Goal: Information Seeking & Learning: Check status

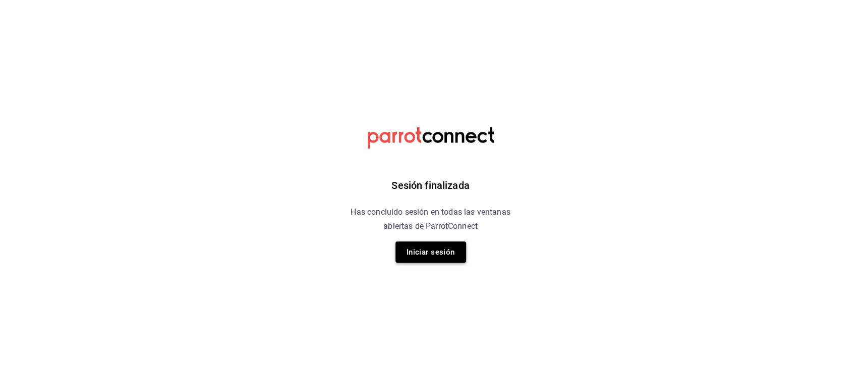
click at [425, 256] on button "Iniciar sesión" at bounding box center [431, 251] width 71 height 21
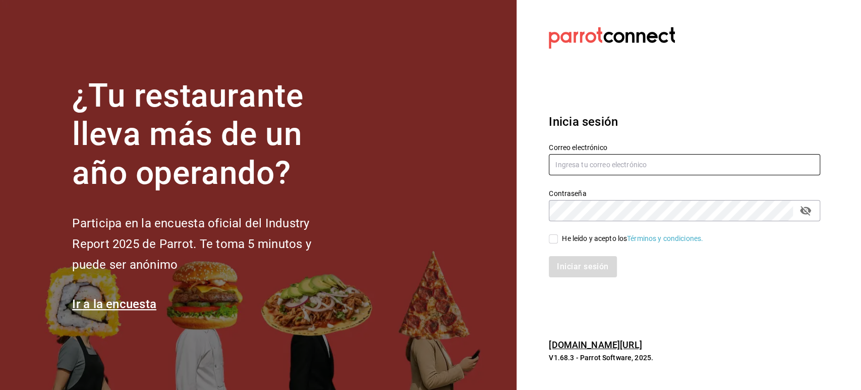
type input "[EMAIL_ADDRESS][DOMAIN_NAME]"
click at [552, 241] on input "He leído y acepto los Términos y condiciones." at bounding box center [553, 238] width 9 height 9
checkbox input "true"
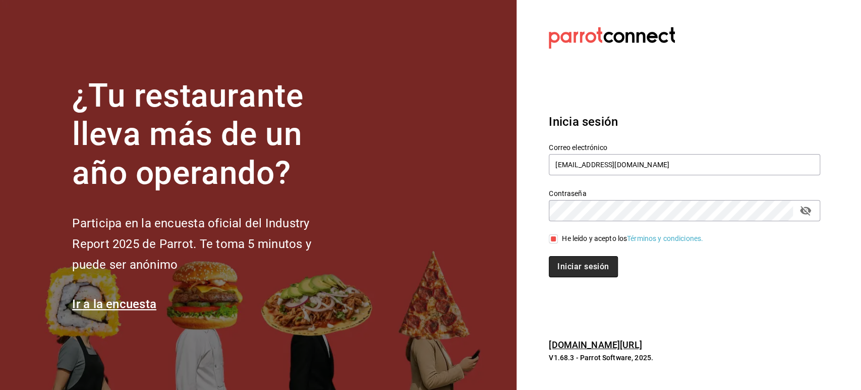
click at [568, 266] on button "Iniciar sesión" at bounding box center [583, 266] width 69 height 21
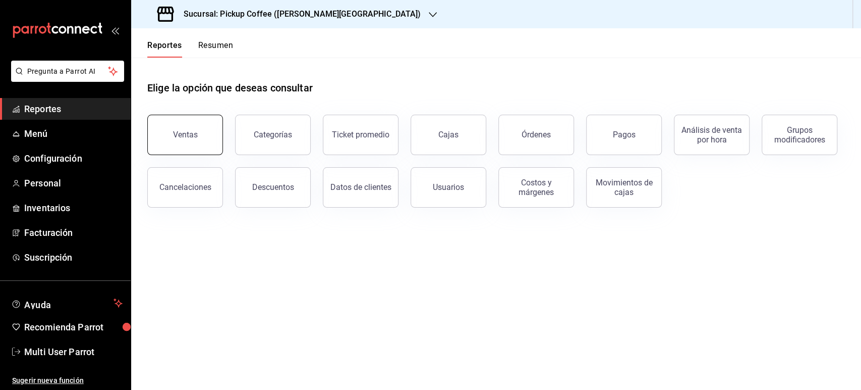
click at [173, 136] on button "Ventas" at bounding box center [185, 135] width 76 height 40
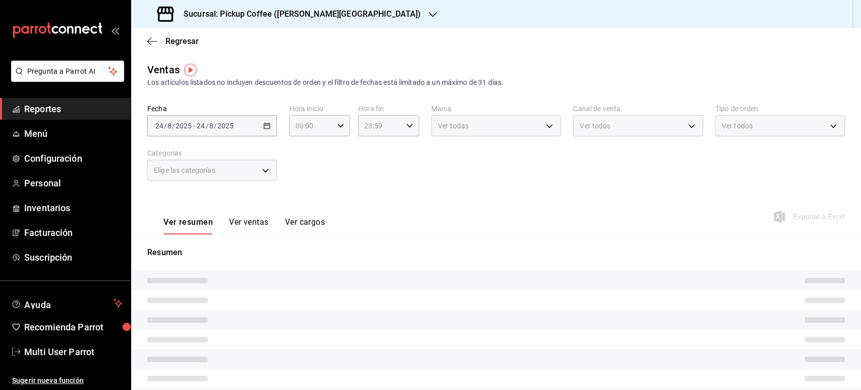
click at [269, 19] on h3 "Sucursal: Pickup Coffee ([PERSON_NAME][GEOGRAPHIC_DATA])" at bounding box center [298, 14] width 245 height 12
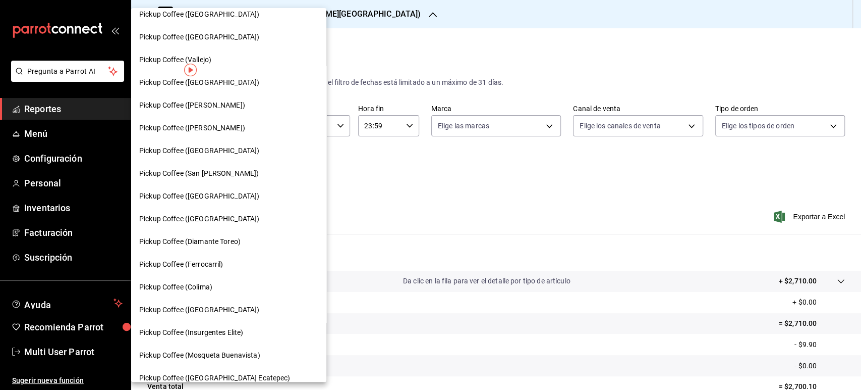
scroll to position [340, 0]
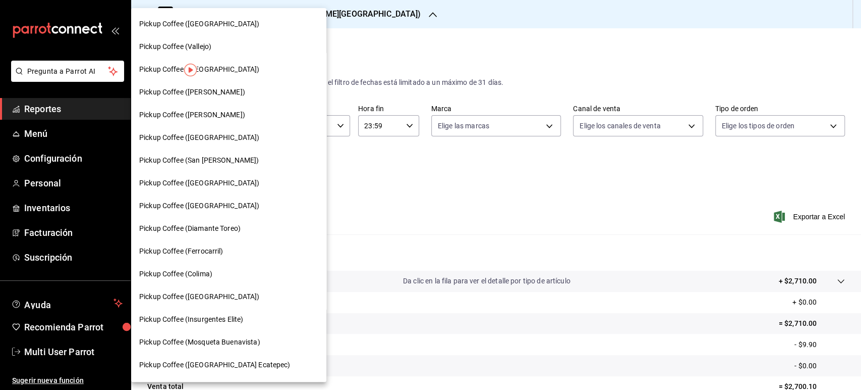
click at [230, 288] on div "Pickup Coffee ([GEOGRAPHIC_DATA])" at bounding box center [228, 296] width 195 height 23
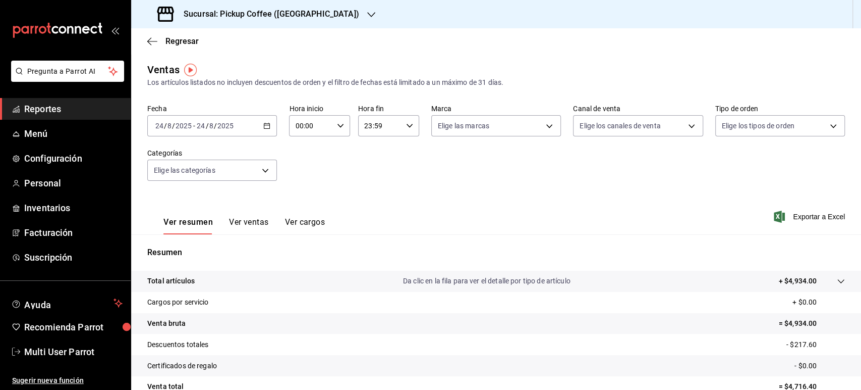
click at [266, 130] on div "[DATE] [DATE] - [DATE] [DATE]" at bounding box center [212, 125] width 130 height 21
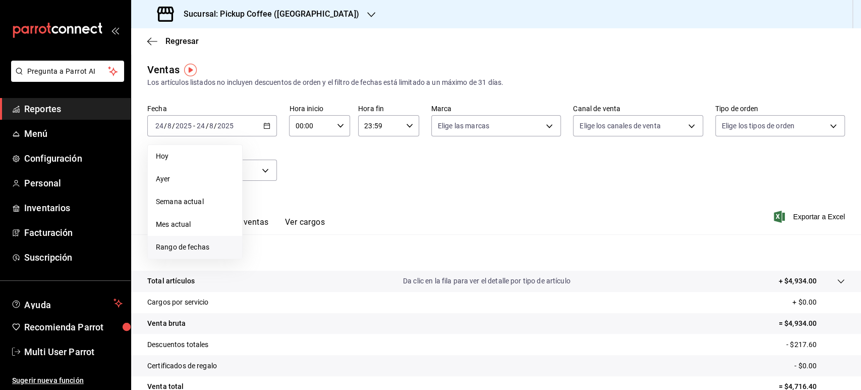
click at [209, 242] on span "Rango de fechas" at bounding box center [195, 247] width 78 height 11
click at [265, 257] on abbr "18" at bounding box center [263, 259] width 7 height 7
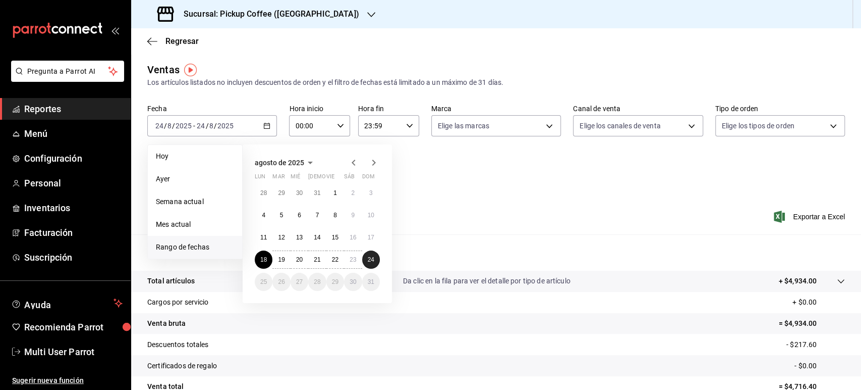
click at [369, 258] on abbr "24" at bounding box center [371, 259] width 7 height 7
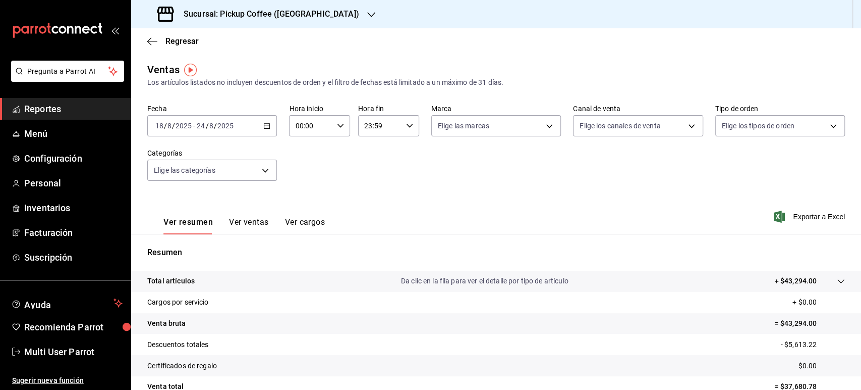
click at [222, 25] on div "Sucursal: Pickup Coffee ([GEOGRAPHIC_DATA])" at bounding box center [259, 14] width 240 height 28
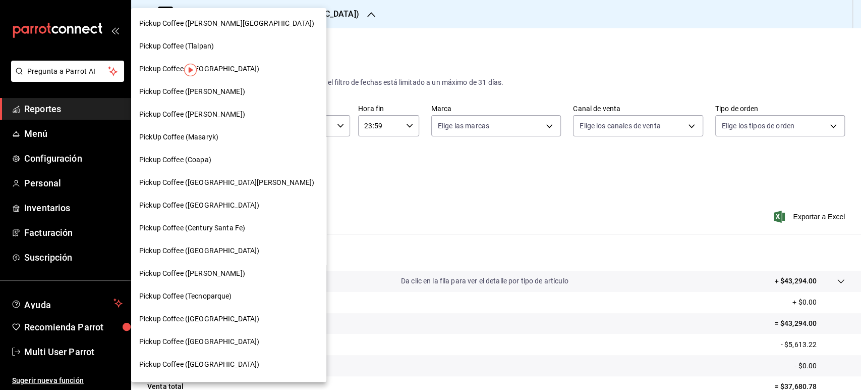
click at [210, 299] on span "Pickup Coffee (Tecnoparque)" at bounding box center [185, 296] width 93 height 11
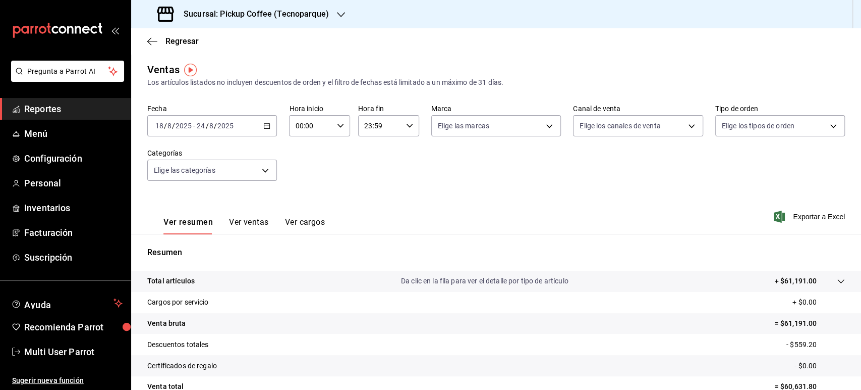
click at [213, 15] on h3 "Sucursal: Pickup Coffee (Tecnoparque)" at bounding box center [252, 14] width 153 height 12
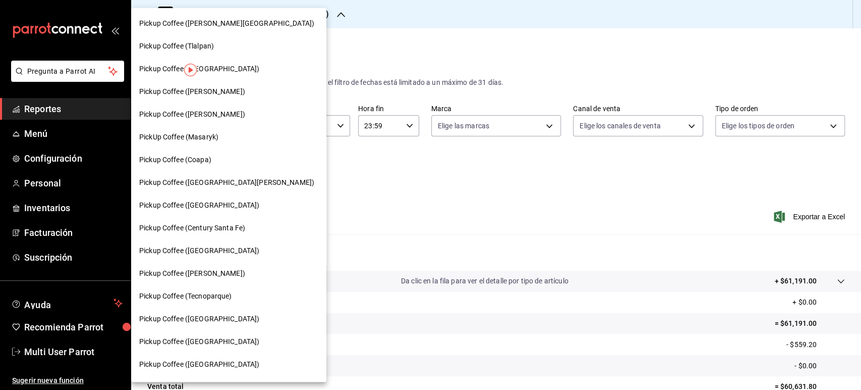
click at [208, 250] on span "Pickup Coffee ([GEOGRAPHIC_DATA])" at bounding box center [199, 250] width 120 height 11
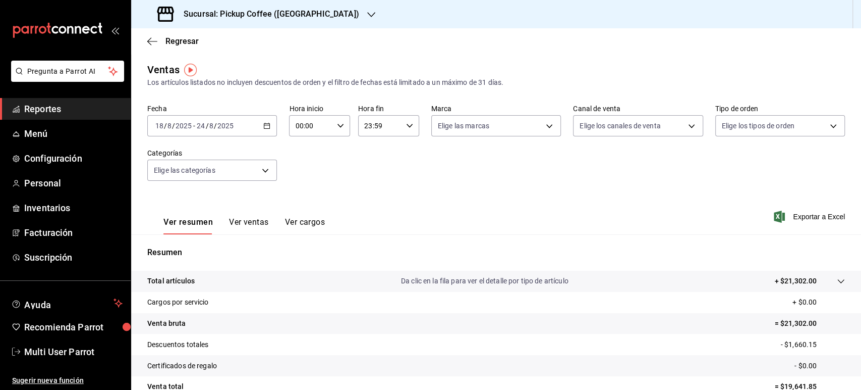
click at [274, 23] on div "Sucursal: Pickup Coffee ([GEOGRAPHIC_DATA])" at bounding box center [259, 14] width 240 height 28
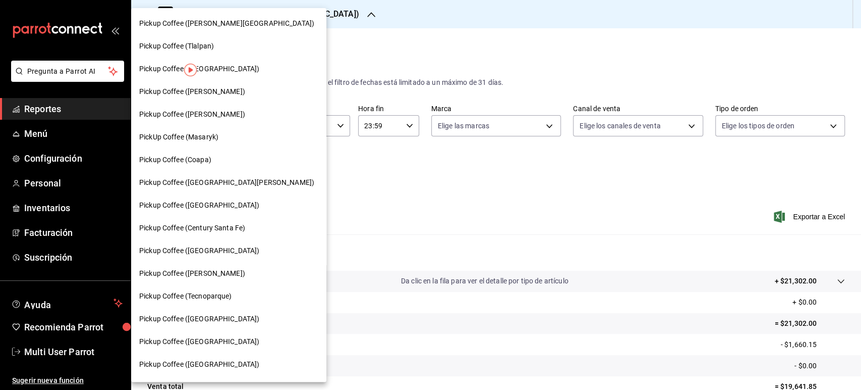
scroll to position [327, 0]
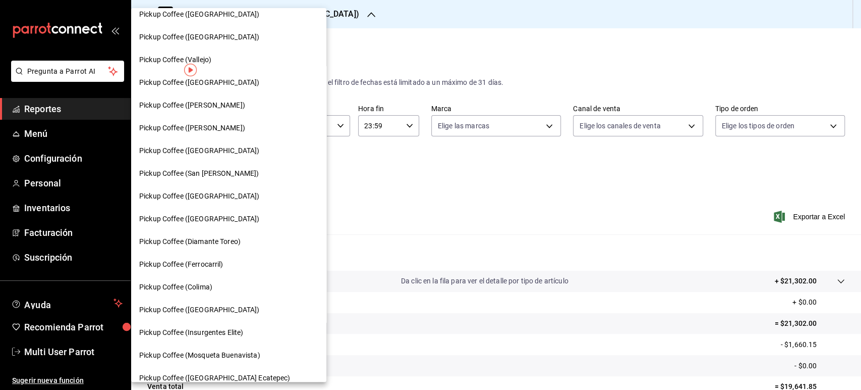
click at [228, 103] on span "Pickup Coffee ([PERSON_NAME])" at bounding box center [192, 105] width 106 height 11
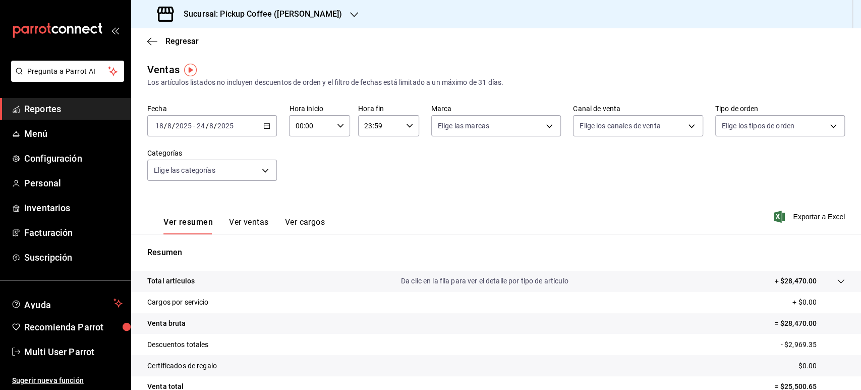
click at [264, 125] on \(Stroke\) "button" at bounding box center [267, 125] width 6 height 1
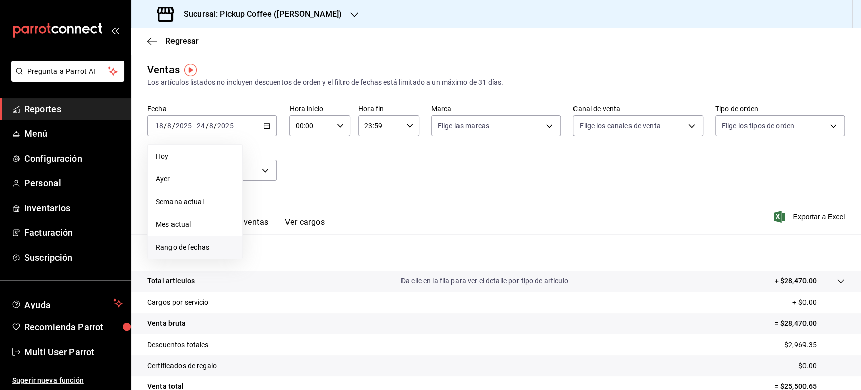
click at [215, 253] on li "Rango de fechas" at bounding box center [195, 247] width 94 height 23
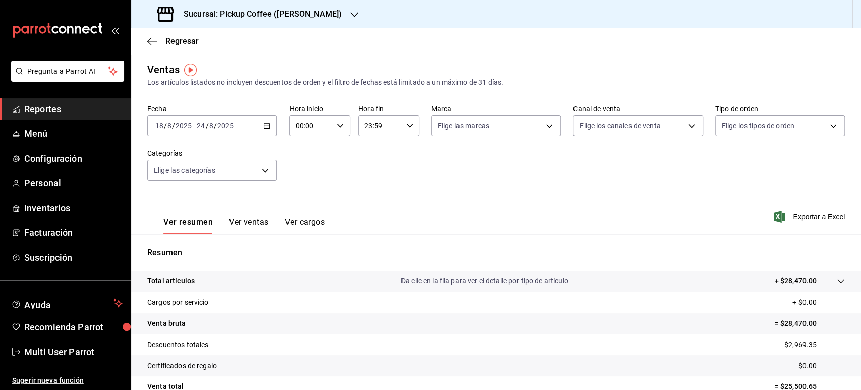
click at [278, 26] on div "Sucursal: Pickup Coffee ([PERSON_NAME])" at bounding box center [250, 14] width 223 height 28
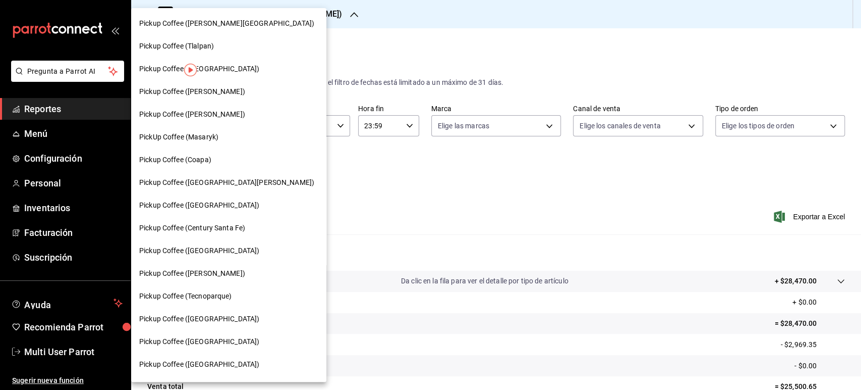
scroll to position [327, 0]
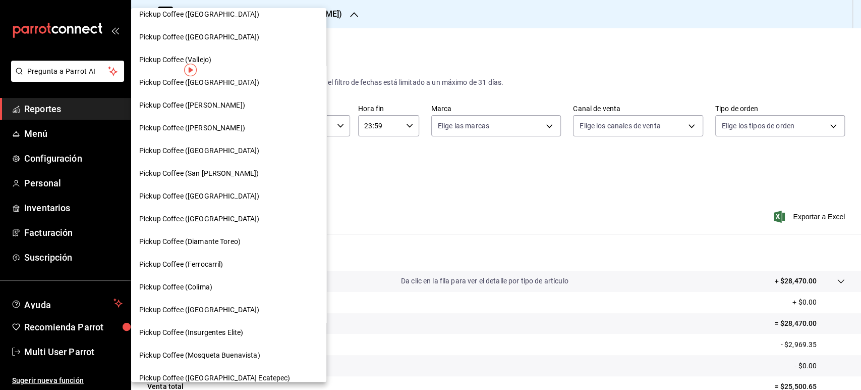
click at [210, 290] on span "Pickup Coffee (Colima)" at bounding box center [175, 287] width 73 height 11
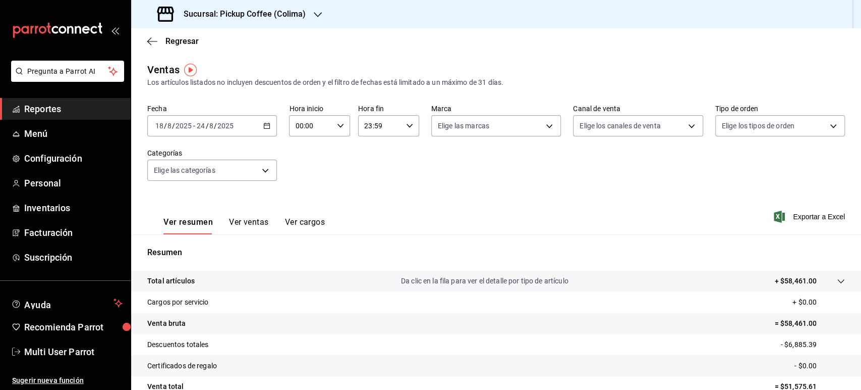
click at [258, 130] on div "[DATE] [DATE] - [DATE] [DATE]" at bounding box center [212, 125] width 130 height 21
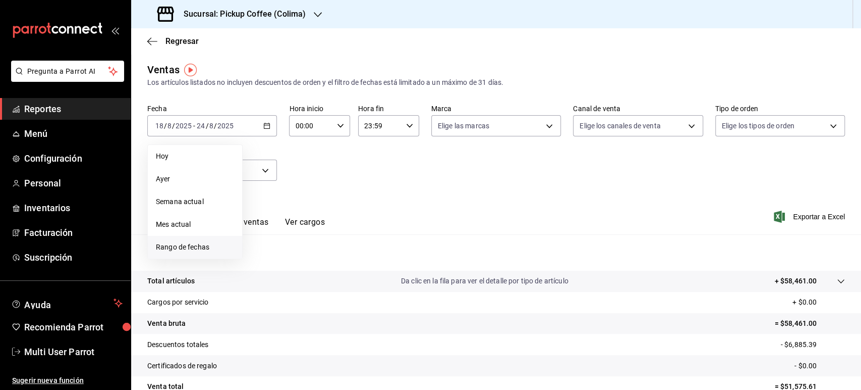
click at [211, 246] on span "Rango de fechas" at bounding box center [195, 247] width 78 height 11
click at [271, 233] on button "11" at bounding box center [264, 237] width 18 height 18
click at [372, 232] on button "17" at bounding box center [371, 237] width 18 height 18
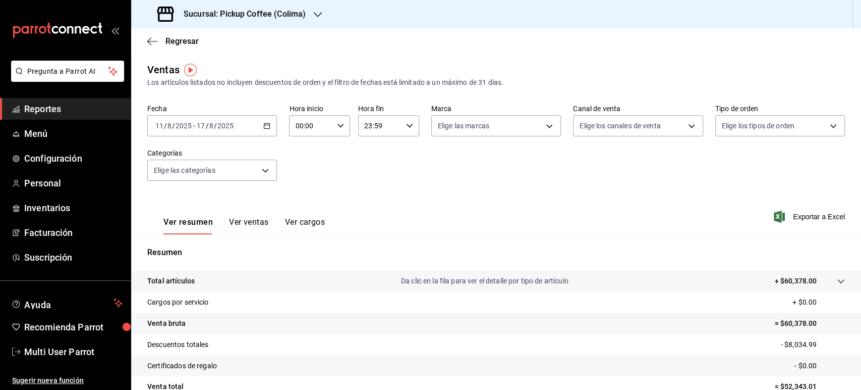
click at [311, 19] on div "Sucursal: Pickup Coffee (Colima)" at bounding box center [232, 14] width 187 height 28
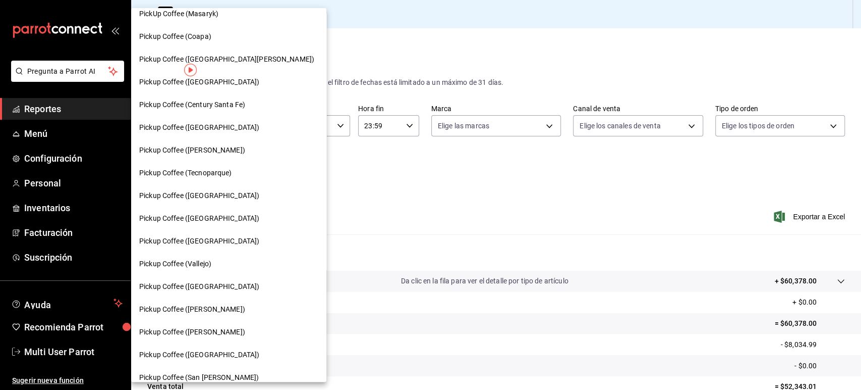
scroll to position [126, 0]
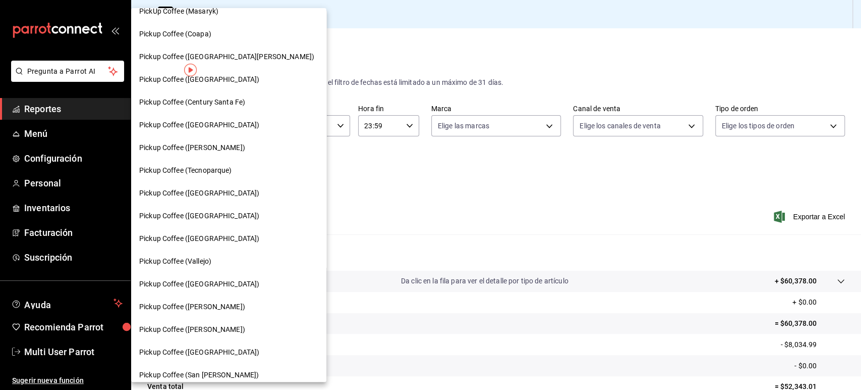
click at [230, 260] on div "Pickup Coffee (Vallejo)" at bounding box center [228, 261] width 179 height 11
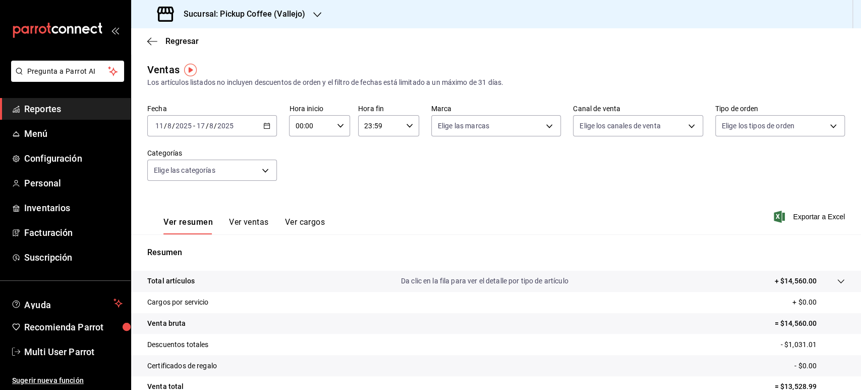
click at [264, 129] on div "[DATE] [DATE] - [DATE] [DATE]" at bounding box center [212, 125] width 130 height 21
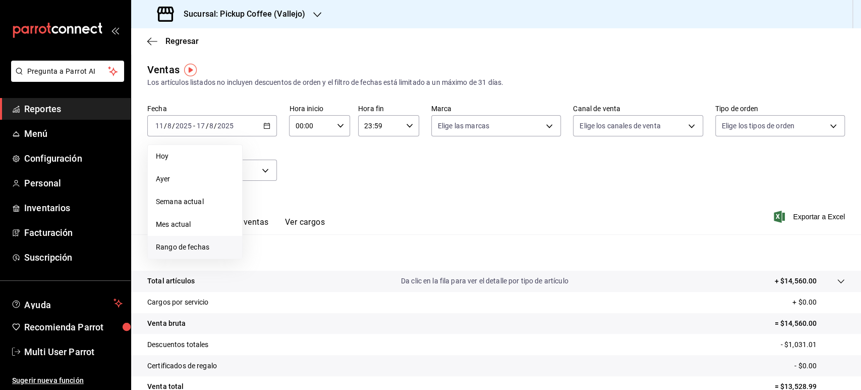
click at [207, 243] on span "Rango de fechas" at bounding box center [195, 247] width 78 height 11
drag, startPoint x: 264, startPoint y: 238, endPoint x: 264, endPoint y: 256, distance: 18.2
click at [264, 256] on div "28 29 30 31 1 2 3 4 5 6 7 8 9 10 11 12 13 14 15 16 17 18 19 20 21 22 23 24 25 2…" at bounding box center [317, 237] width 125 height 107
click at [264, 256] on abbr "18" at bounding box center [263, 259] width 7 height 7
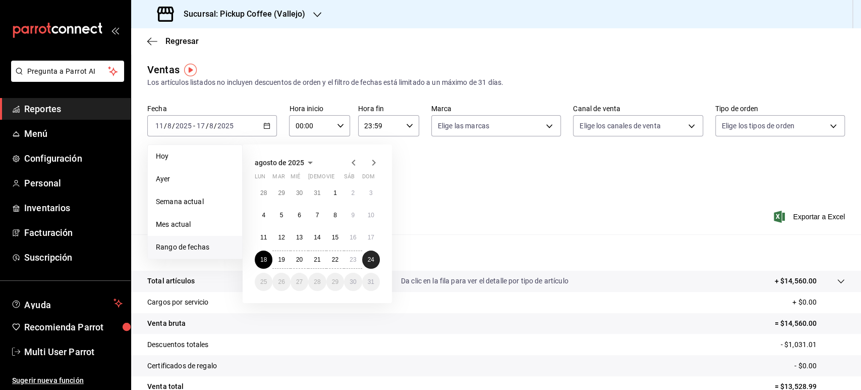
click at [372, 258] on abbr "24" at bounding box center [371, 259] width 7 height 7
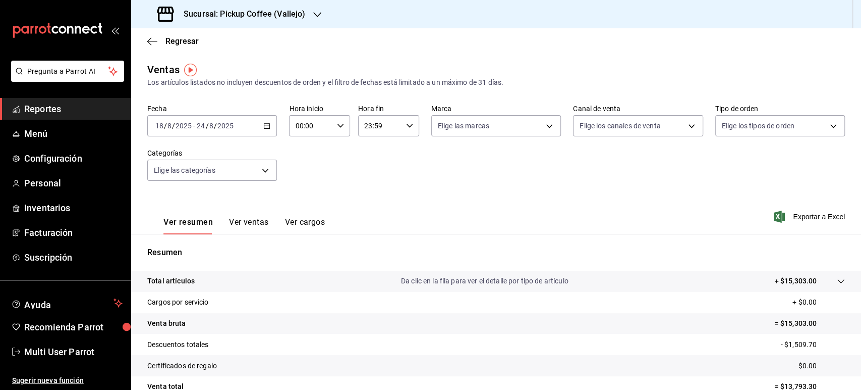
click at [301, 7] on div "Sucursal: Pickup Coffee (Vallejo)" at bounding box center [232, 14] width 186 height 28
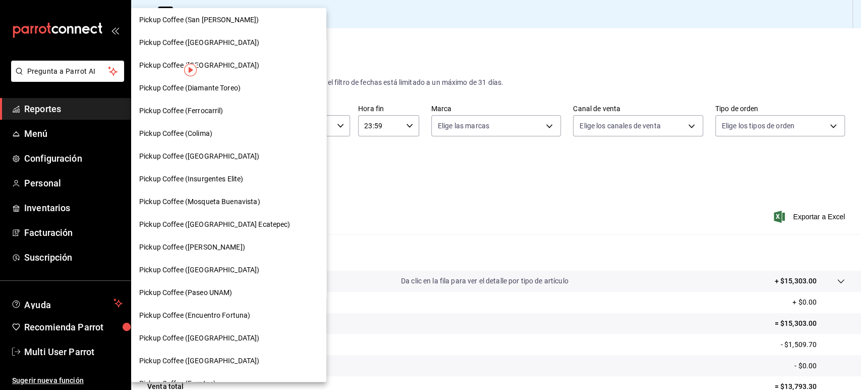
scroll to position [497, 0]
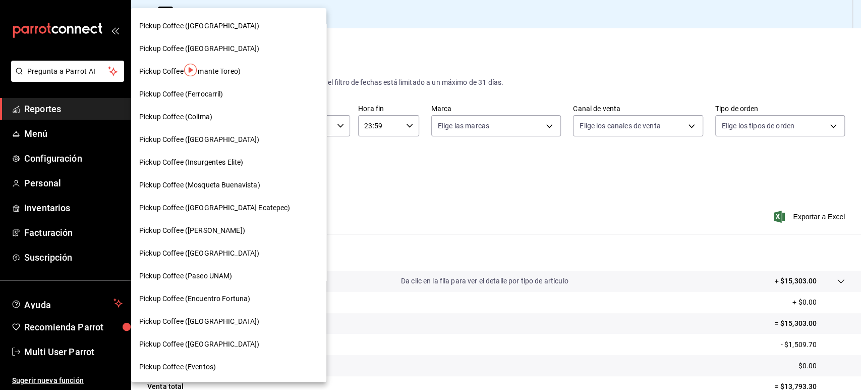
click at [240, 235] on span "Pickup Coffee ([PERSON_NAME])" at bounding box center [192, 230] width 106 height 11
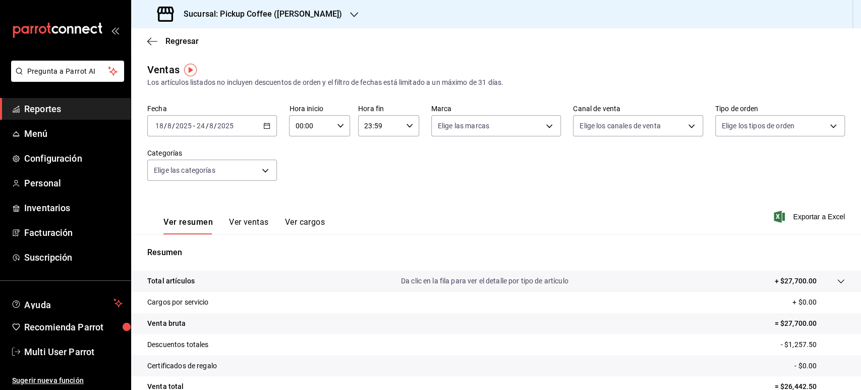
click at [260, 130] on div "[DATE] [DATE] - [DATE] [DATE]" at bounding box center [212, 125] width 130 height 21
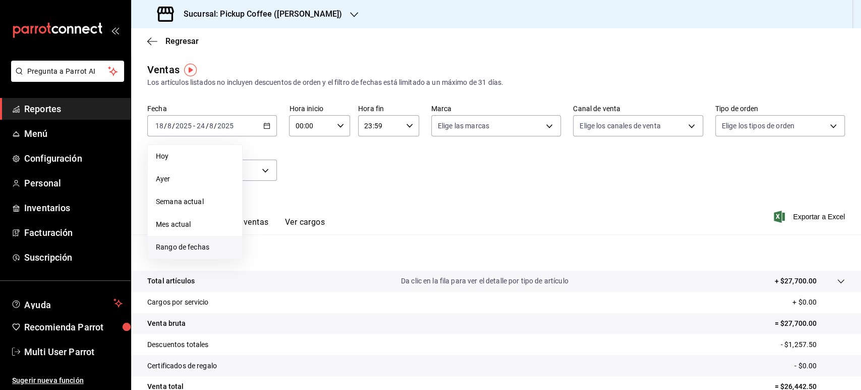
click at [222, 241] on li "Rango de fechas" at bounding box center [195, 247] width 94 height 23
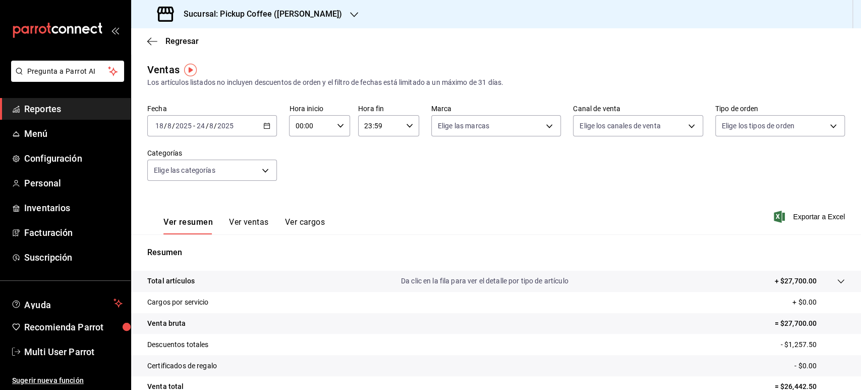
click at [321, 19] on h3 "Sucursal: Pickup Coffee ([PERSON_NAME])" at bounding box center [259, 14] width 167 height 12
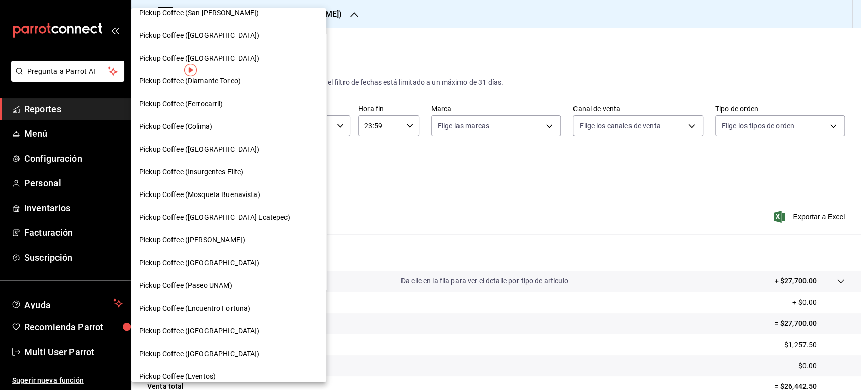
scroll to position [497, 0]
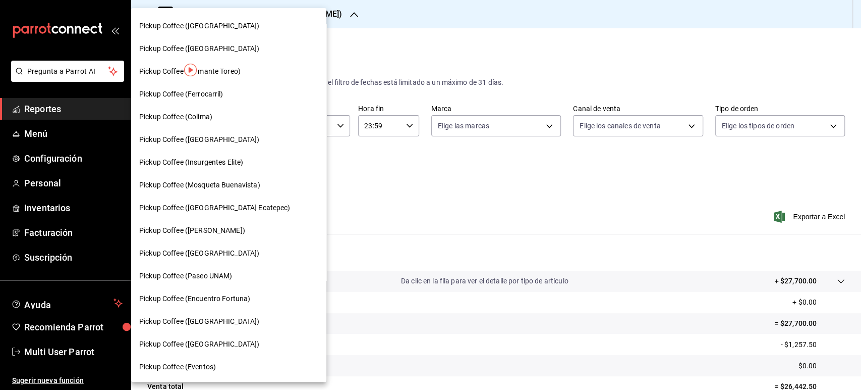
click at [230, 297] on span "Pickup Coffee (Encuentro Fortuna)" at bounding box center [194, 298] width 111 height 11
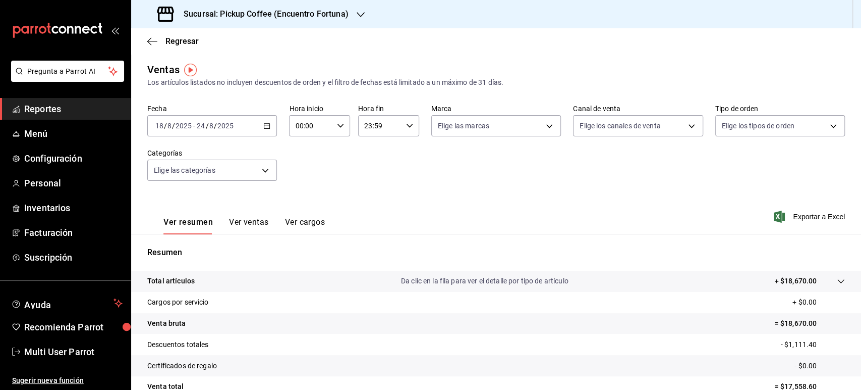
click at [266, 131] on div "[DATE] [DATE] - [DATE] [DATE]" at bounding box center [212, 125] width 130 height 21
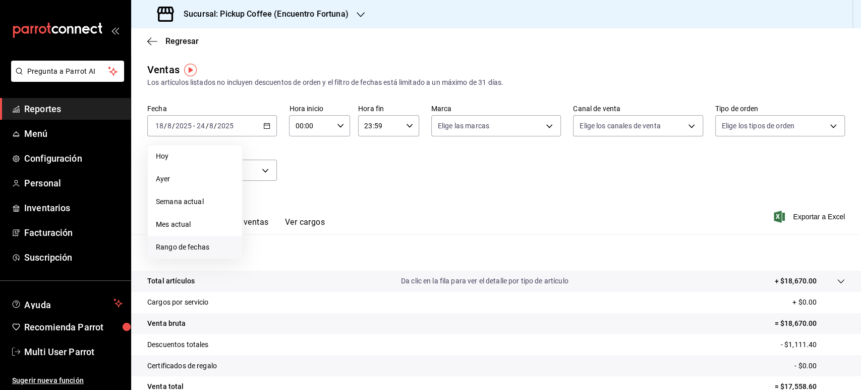
click at [224, 247] on span "Rango de fechas" at bounding box center [195, 247] width 78 height 11
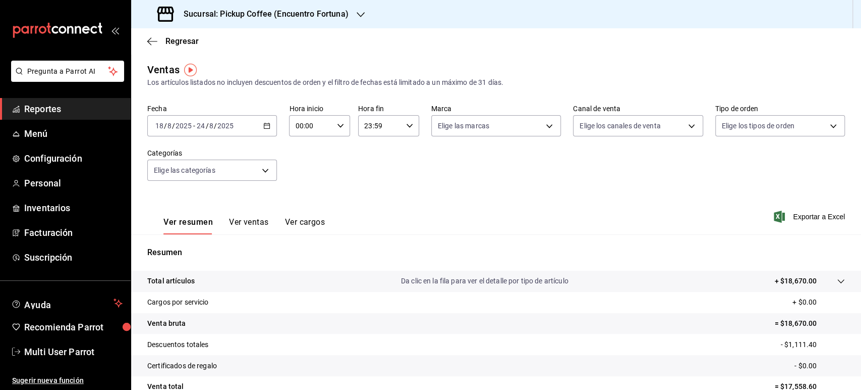
click at [331, 25] on div "Sucursal: Pickup Coffee (Encuentro Fortuna)" at bounding box center [254, 14] width 230 height 28
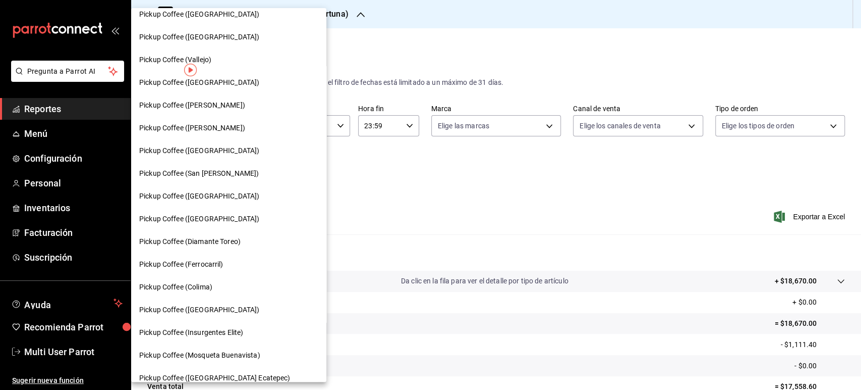
scroll to position [497, 0]
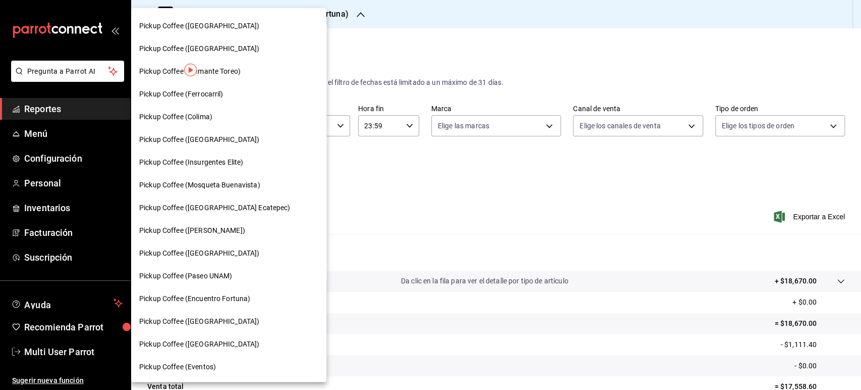
click at [226, 346] on div "Pickup Coffee ([GEOGRAPHIC_DATA])" at bounding box center [228, 344] width 179 height 11
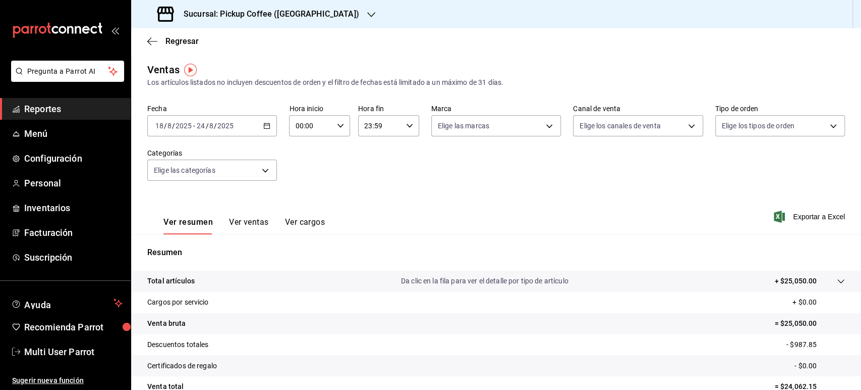
drag, startPoint x: 226, startPoint y: 346, endPoint x: 265, endPoint y: 229, distance: 123.7
click at [402, 187] on div "Fecha [DATE] [DATE] - [DATE] [DATE] Hora inicio 00:00 Hora inicio Hora fin 23:5…" at bounding box center [496, 148] width 698 height 89
